Goal: Navigation & Orientation: Find specific page/section

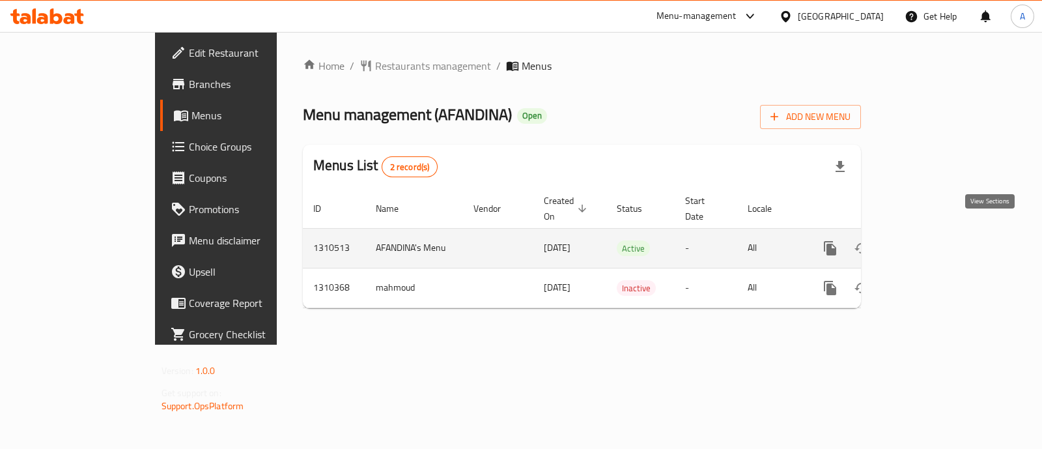
click at [932, 240] on icon "enhanced table" at bounding box center [925, 248] width 16 height 16
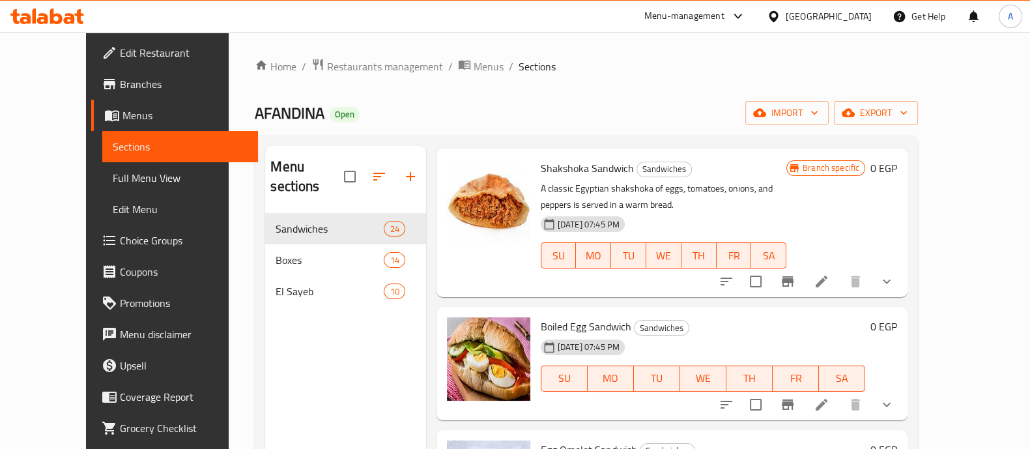
scroll to position [182, 0]
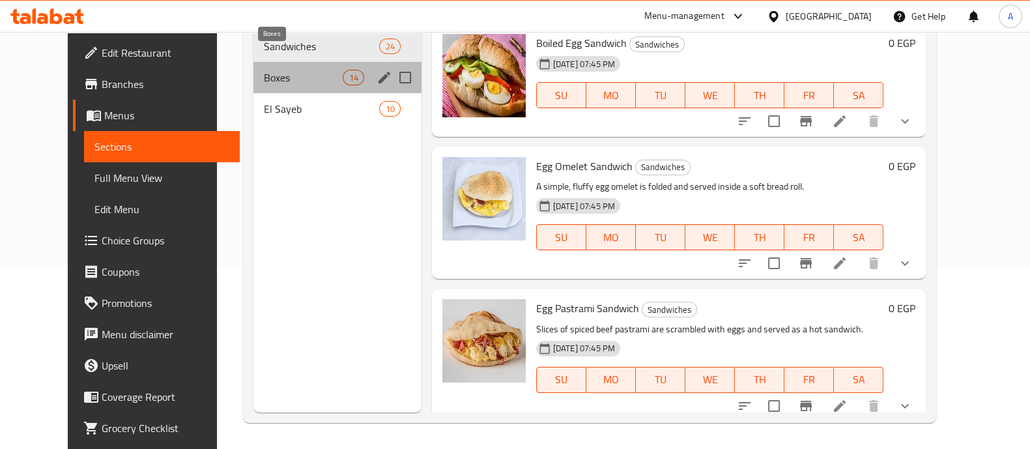
click at [320, 70] on span "Boxes" at bounding box center [303, 78] width 79 height 16
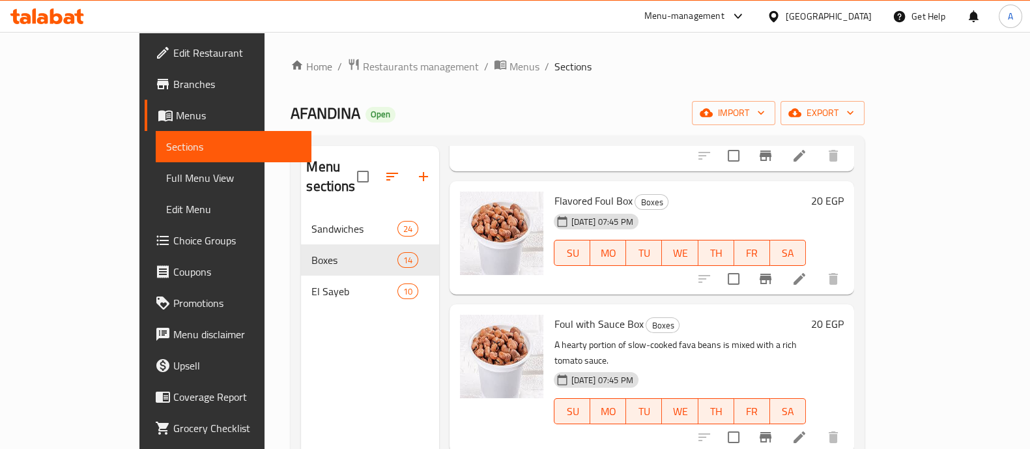
scroll to position [186, 0]
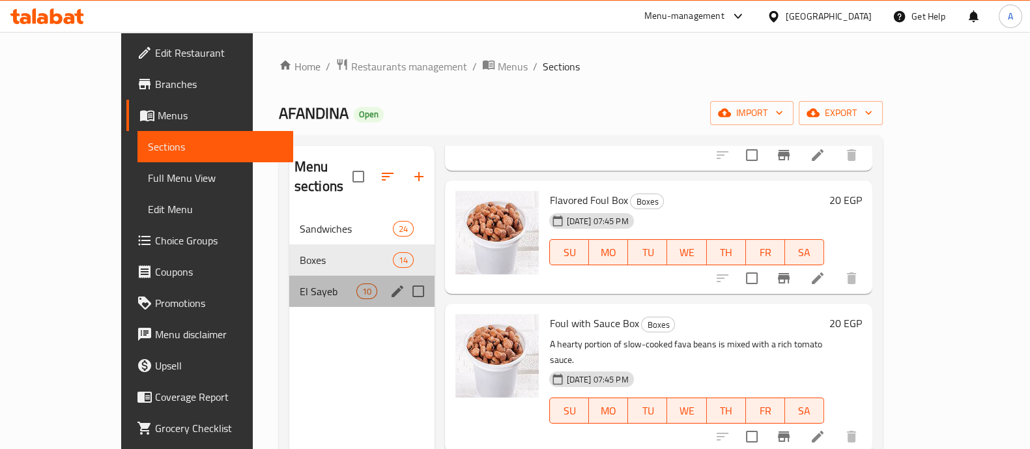
click at [297, 276] on div "El Sayeb 10" at bounding box center [362, 291] width 146 height 31
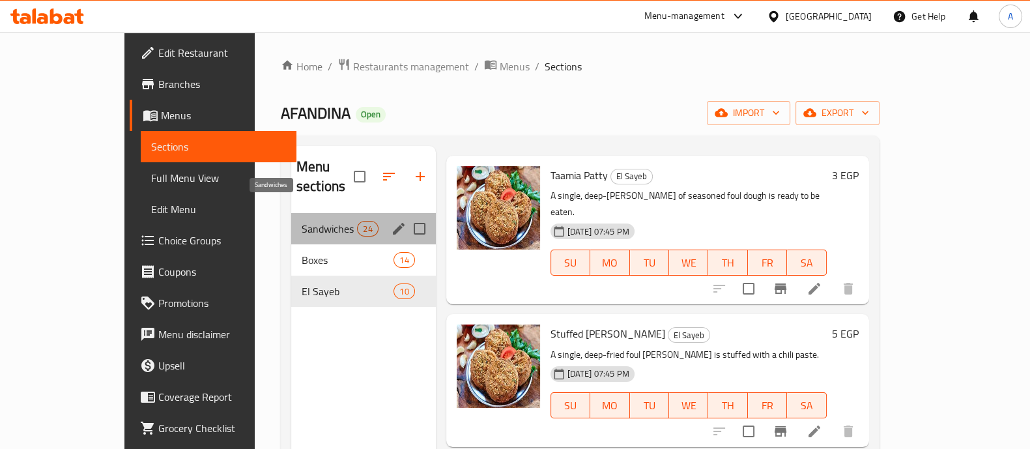
click at [303, 221] on span "Sandwiches" at bounding box center [329, 229] width 55 height 16
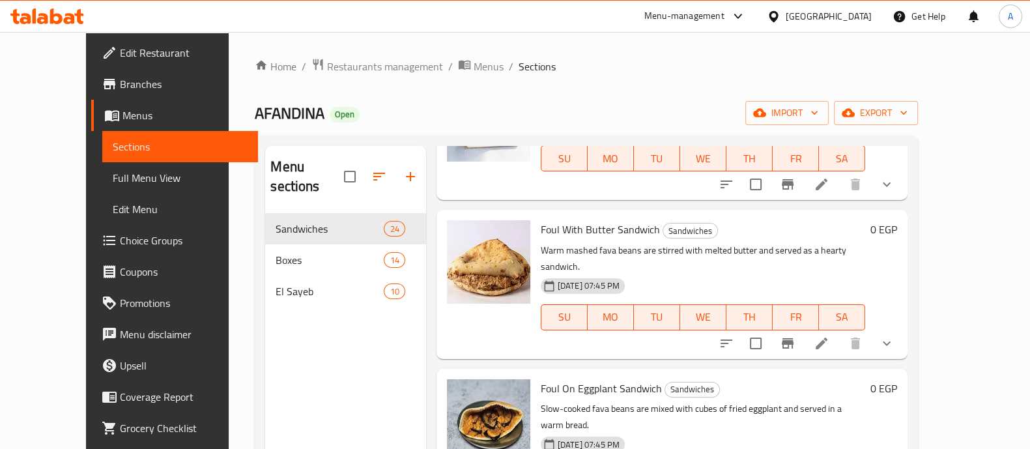
scroll to position [1035, 0]
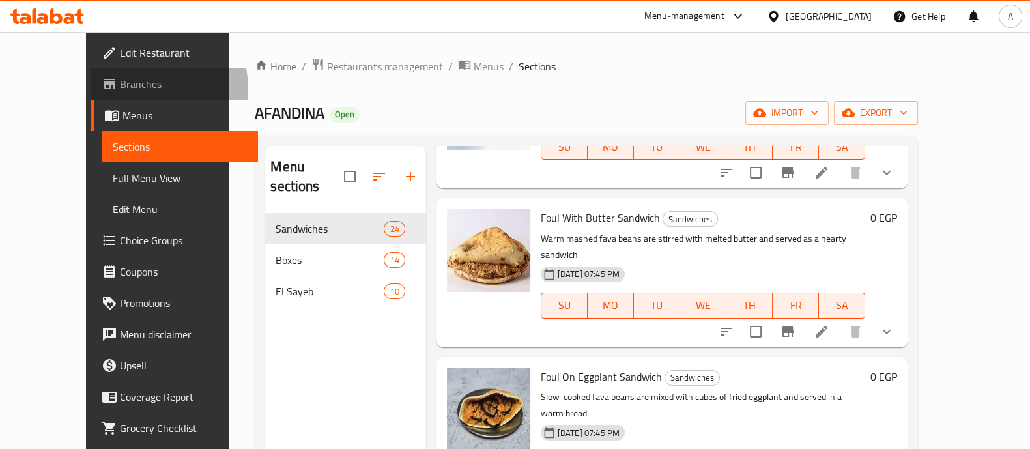
click at [120, 87] on span "Branches" at bounding box center [184, 84] width 128 height 16
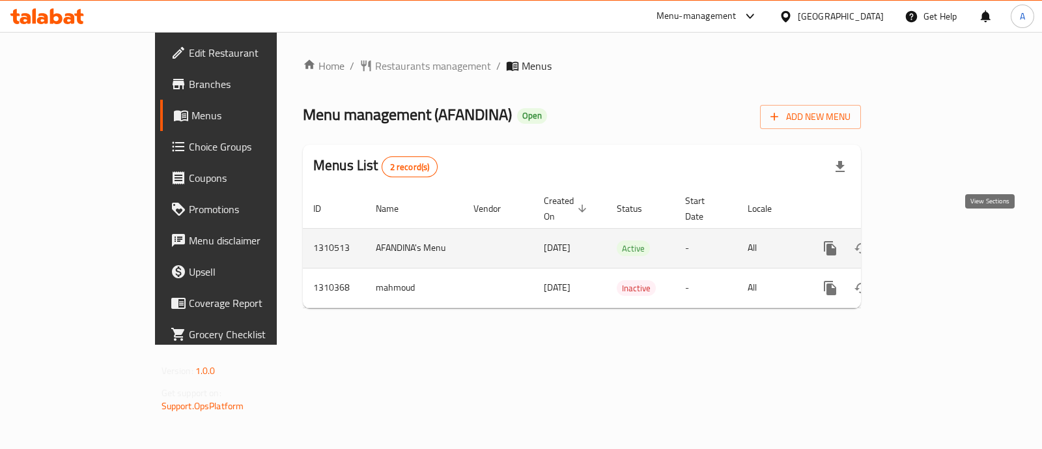
click at [930, 242] on icon "enhanced table" at bounding box center [925, 248] width 12 height 12
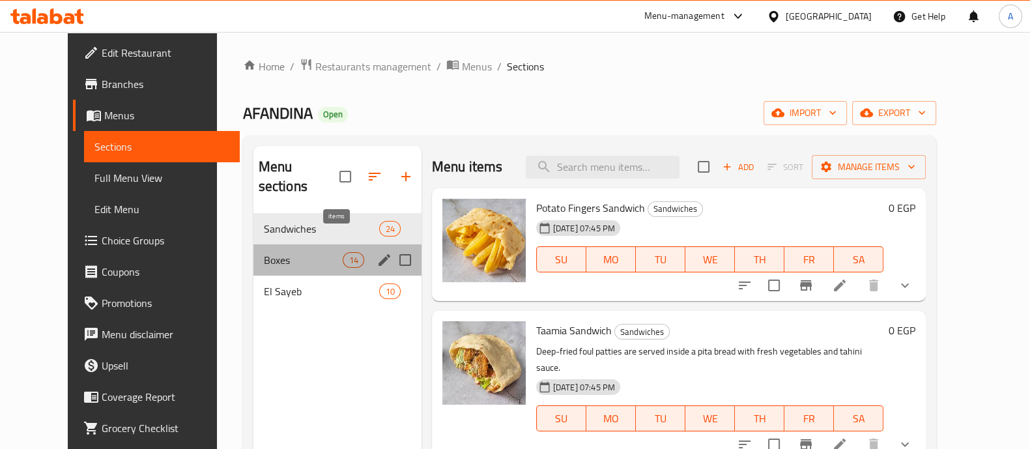
click at [343, 254] on span "14" at bounding box center [353, 260] width 20 height 12
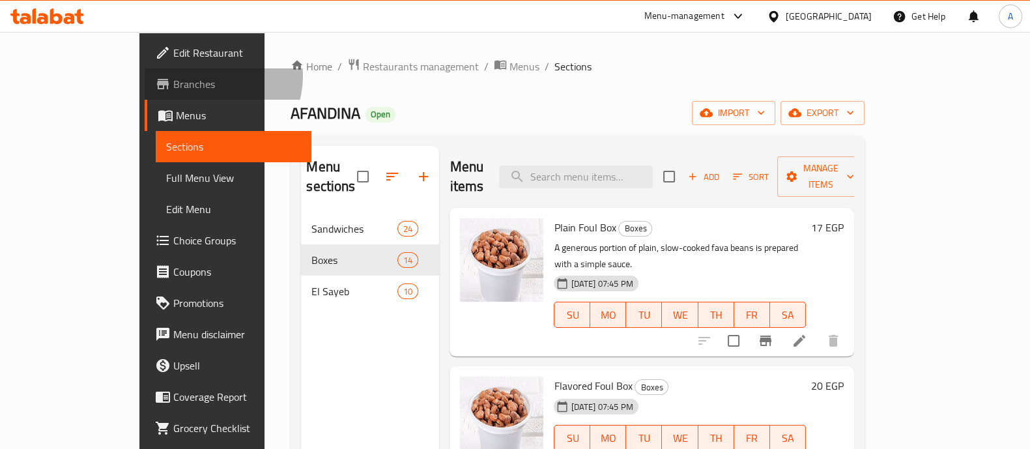
click at [173, 76] on span "Branches" at bounding box center [237, 84] width 128 height 16
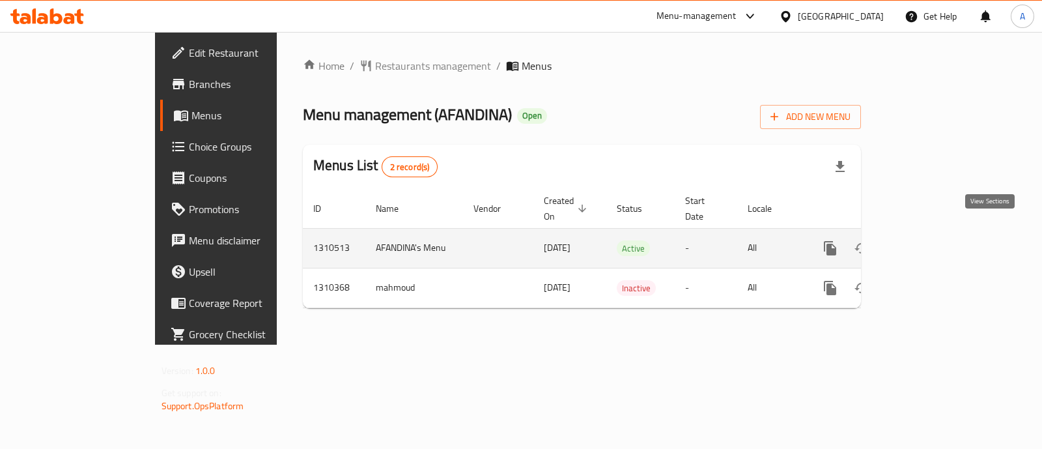
click at [930, 242] on icon "enhanced table" at bounding box center [925, 248] width 12 height 12
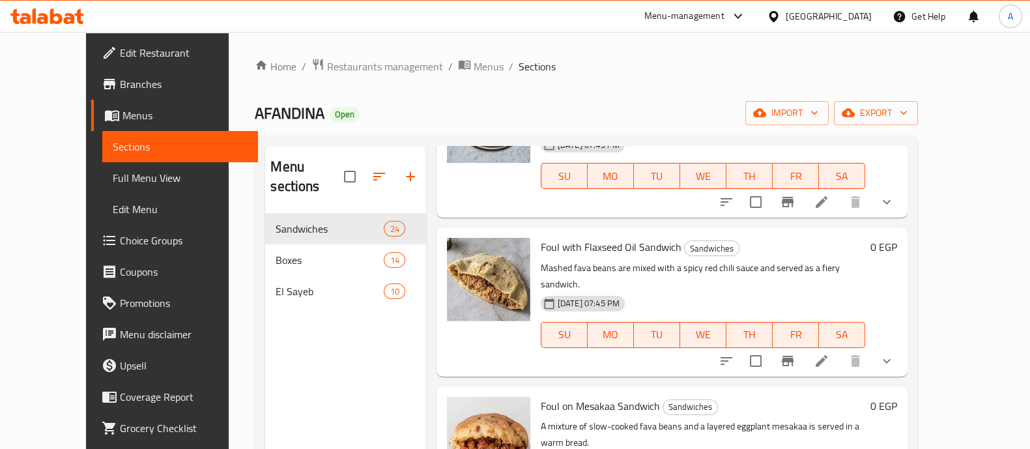
scroll to position [1340, 0]
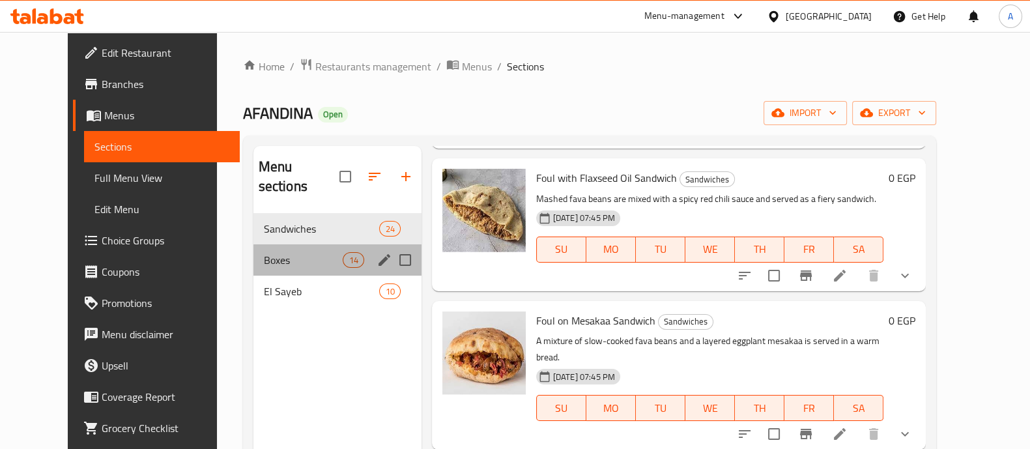
click at [306, 244] on div "Boxes 14" at bounding box center [337, 259] width 168 height 31
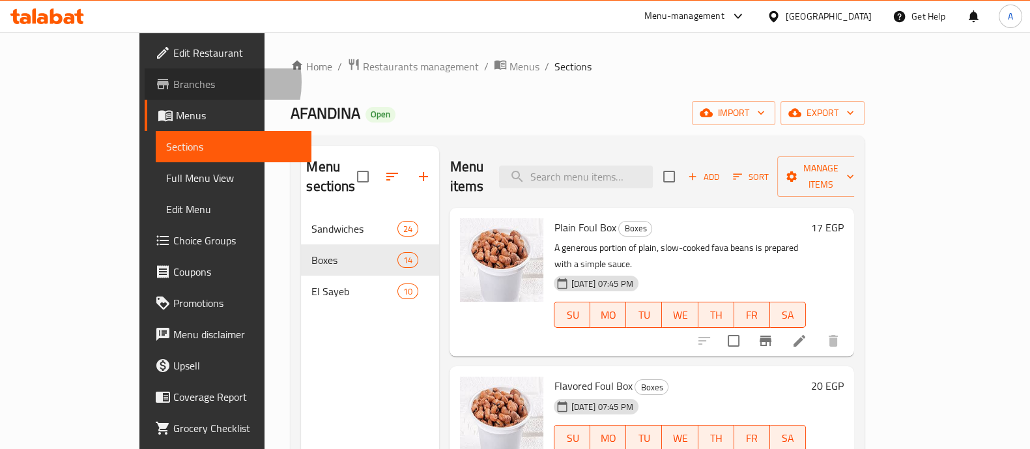
click at [173, 82] on span "Branches" at bounding box center [237, 84] width 128 height 16
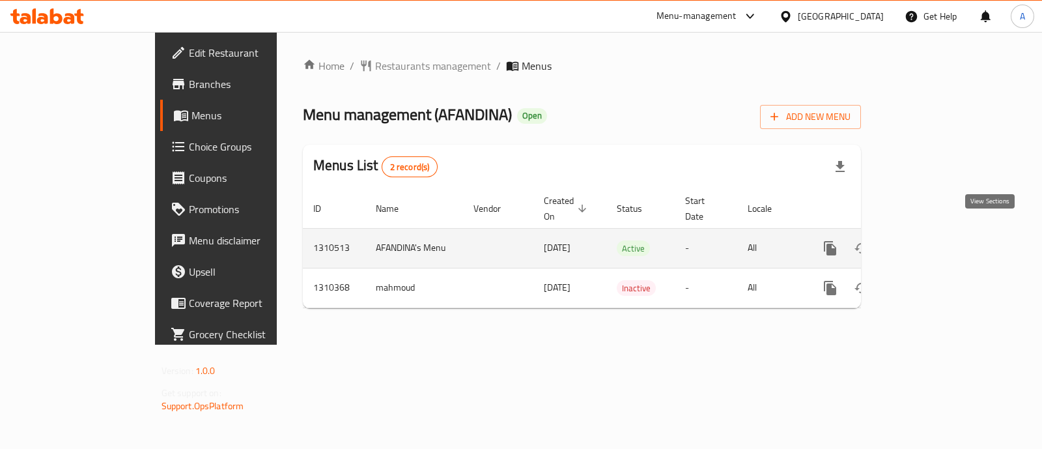
click at [932, 240] on icon "enhanced table" at bounding box center [925, 248] width 16 height 16
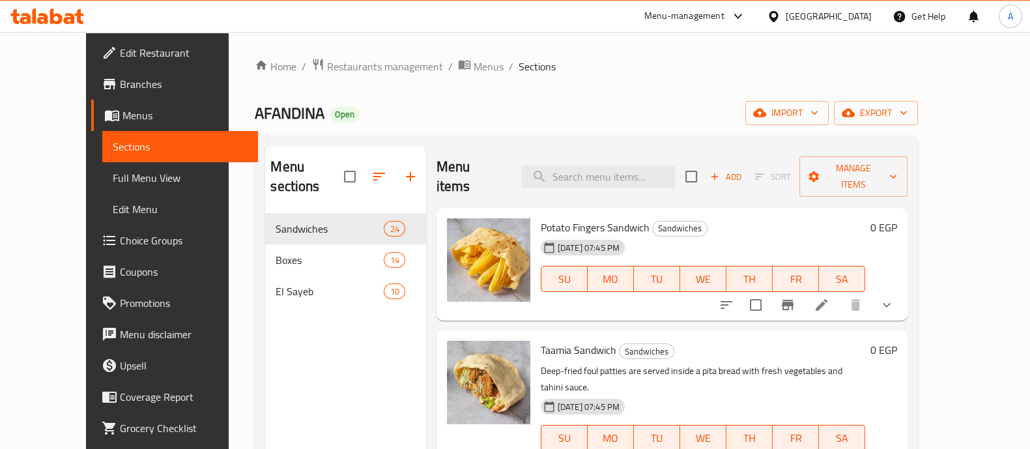
click at [816, 58] on ol "Home / Restaurants management / Menus / Sections" at bounding box center [586, 66] width 663 height 17
click at [120, 86] on span "Branches" at bounding box center [184, 84] width 128 height 16
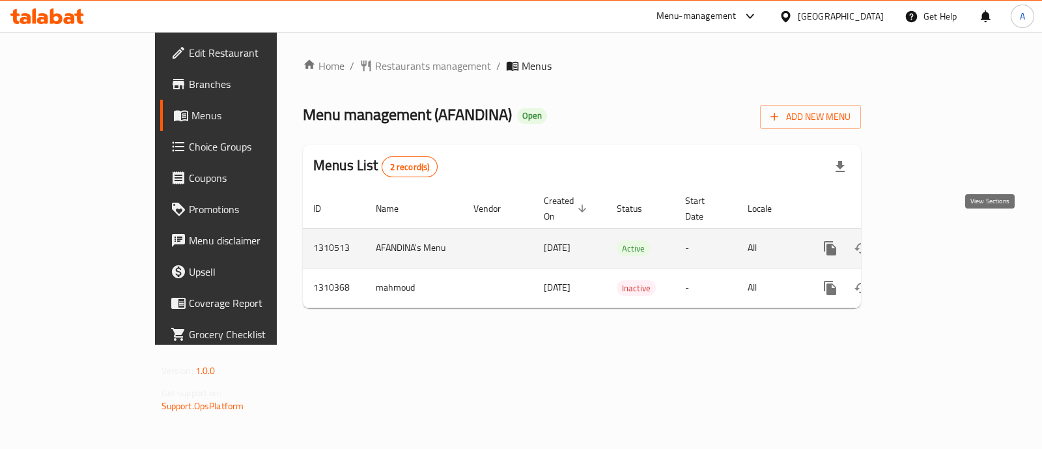
click at [930, 242] on icon "enhanced table" at bounding box center [925, 248] width 12 height 12
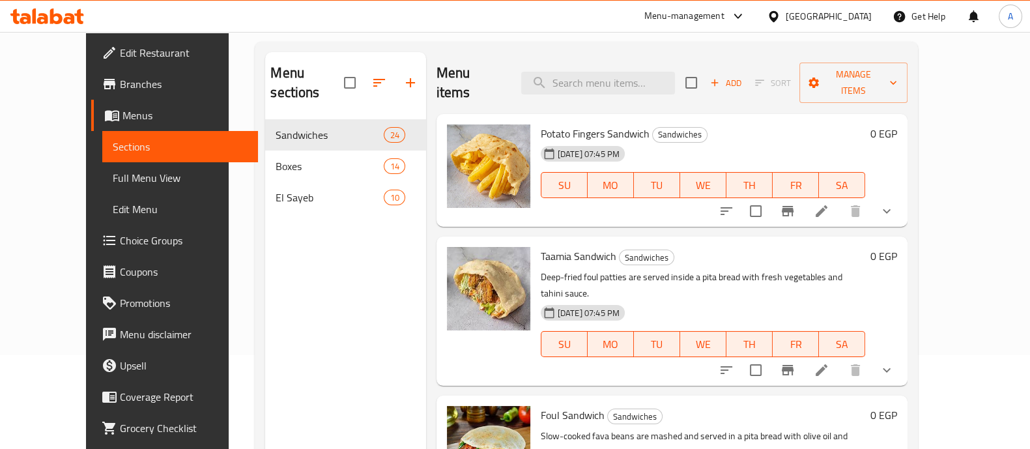
scroll to position [94, 0]
click at [547, 27] on div "Menu-management [GEOGRAPHIC_DATA] Get Help A" at bounding box center [515, 16] width 1030 height 31
click at [309, 270] on div "Menu sections Sandwiches 24 Boxes 14 El Sayeb 10" at bounding box center [345, 275] width 160 height 449
